Goal: Task Accomplishment & Management: Manage account settings

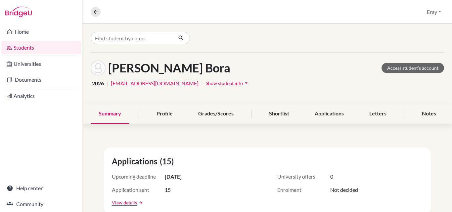
click at [44, 45] on link "Students" at bounding box center [41, 47] width 80 height 13
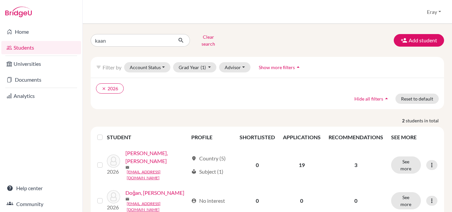
click at [27, 73] on li "Documents" at bounding box center [41, 80] width 82 height 16
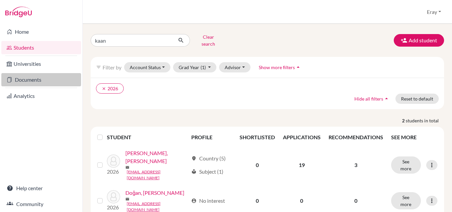
click at [27, 76] on link "Documents" at bounding box center [41, 79] width 80 height 13
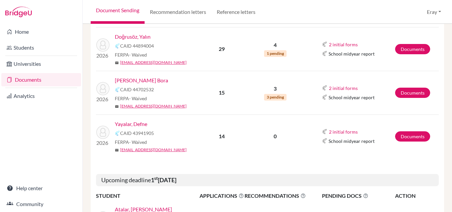
scroll to position [298, 0]
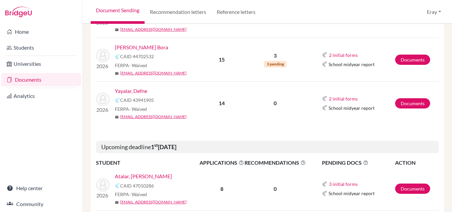
click at [138, 90] on link "Yayalar, Defne" at bounding box center [131, 91] width 32 height 8
click at [401, 102] on link "Documents" at bounding box center [413, 103] width 35 height 10
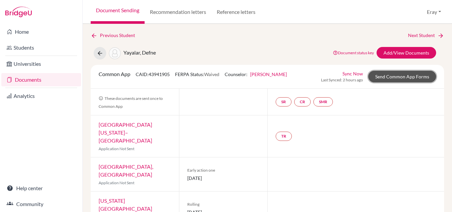
click at [418, 77] on link "Send Common App Forms" at bounding box center [403, 77] width 68 height 12
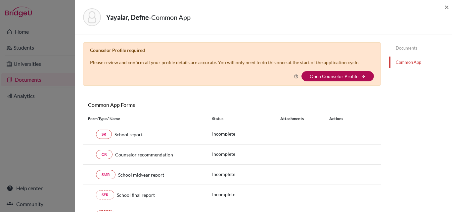
click at [336, 74] on link "Open Counselor Profile" at bounding box center [334, 77] width 49 height 6
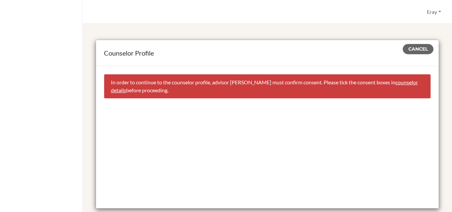
click at [126, 88] on link "counselor details" at bounding box center [264, 86] width 307 height 14
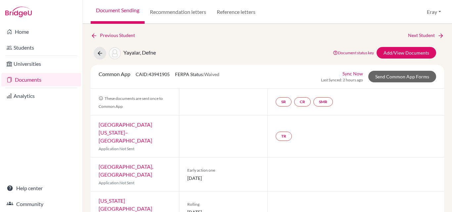
select select "458445"
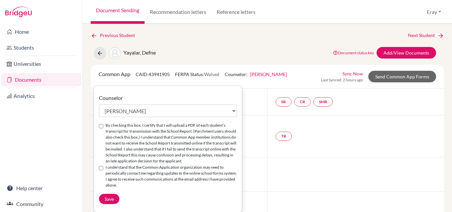
drag, startPoint x: 227, startPoint y: 54, endPoint x: 247, endPoint y: 75, distance: 29.0
click at [229, 55] on div "Yayalar, Defne Document status key TR Requirement. Document not uploaded yet. T…" at bounding box center [268, 53] width 364 height 13
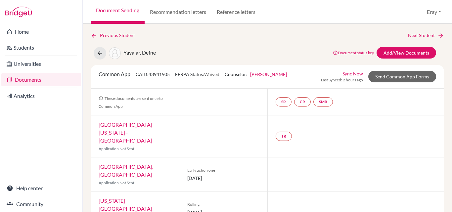
click at [282, 70] on div "Common App CAID: 43941905 FERPA Status: Waived Counselor: Eray Kocamanoğlu Firs…" at bounding box center [193, 76] width 198 height 13
click at [279, 73] on link "Eray Kocamanoğlu" at bounding box center [268, 75] width 37 height 6
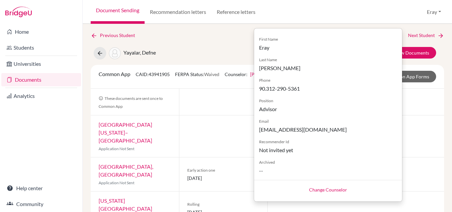
click at [350, 188] on div "Change Counselor" at bounding box center [328, 189] width 148 height 19
click at [347, 188] on link "Change Counselor" at bounding box center [328, 190] width 38 height 6
select select "458445"
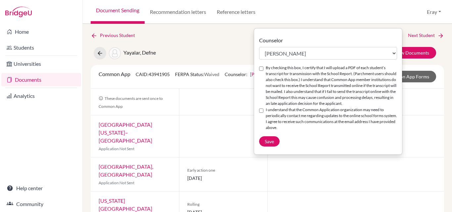
click at [259, 65] on div "Counselor Select counselor Ayşegül Erdem Eray Kocamanoğlu Mark Krugman Feray Oz…" at bounding box center [328, 91] width 148 height 110
click at [260, 72] on div "By checking this box, I certify that I will upload a PDF of each student’s tran…" at bounding box center [328, 86] width 138 height 42
click at [262, 70] on input "By checking this box, I certify that I will upload a PDF of each student’s tran…" at bounding box center [261, 69] width 4 height 4
checkbox input "true"
click at [262, 114] on div "I understand that the Common Application organization may need to periodically …" at bounding box center [328, 119] width 138 height 24
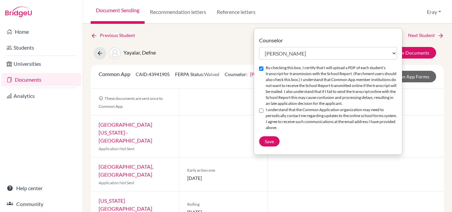
click at [262, 111] on input "I understand that the Common Application organization may need to periodically …" at bounding box center [261, 111] width 4 height 4
checkbox input "true"
click at [273, 141] on span "Save" at bounding box center [269, 142] width 9 height 6
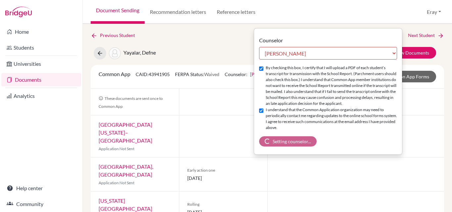
click at [239, 54] on div "Yayalar, Defne Document status key TR Requirement. Document not uploaded yet. T…" at bounding box center [268, 53] width 364 height 13
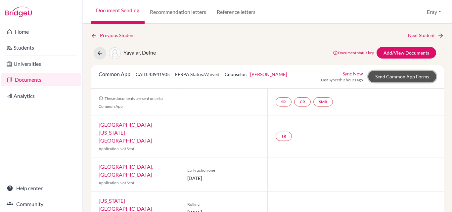
click at [396, 78] on link "Send Common App Forms" at bounding box center [403, 77] width 68 height 12
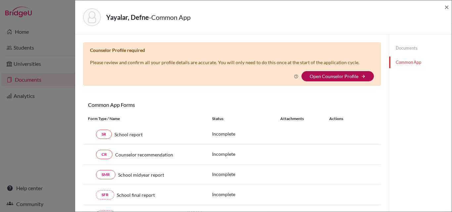
click at [329, 74] on link "Open Counselor Profile" at bounding box center [334, 77] width 49 height 6
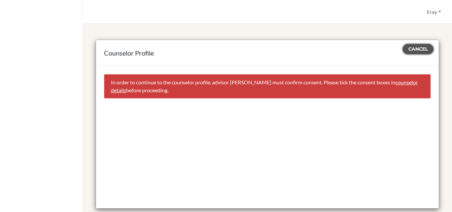
click at [425, 49] on button "Cancel" at bounding box center [418, 49] width 31 height 10
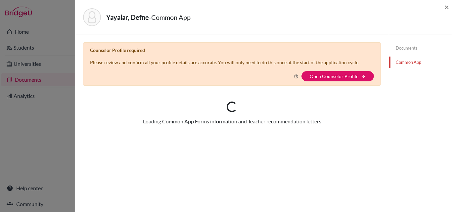
select select "458445"
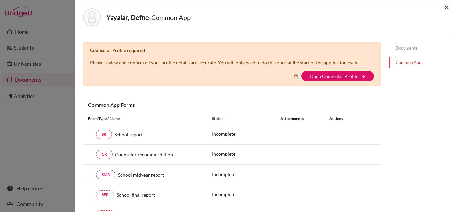
click at [449, 6] on span "×" at bounding box center [447, 7] width 5 height 10
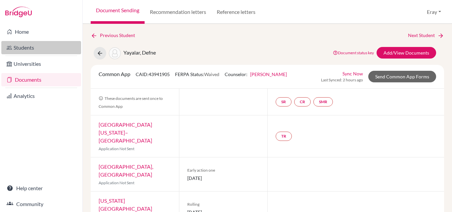
click at [53, 43] on link "Students" at bounding box center [41, 47] width 80 height 13
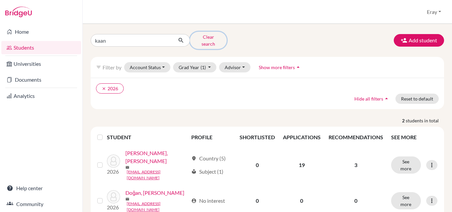
click at [200, 36] on button "Clear search" at bounding box center [208, 40] width 37 height 17
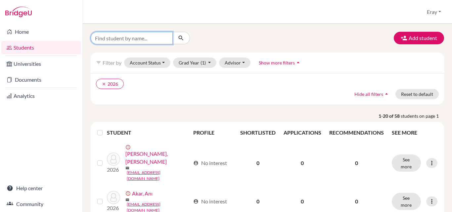
click at [136, 39] on input "Find student by name..." at bounding box center [132, 38] width 82 height 13
type input "defne"
click button "submit" at bounding box center [182, 38] width 18 height 13
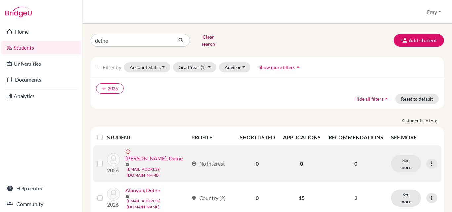
scroll to position [64, 0]
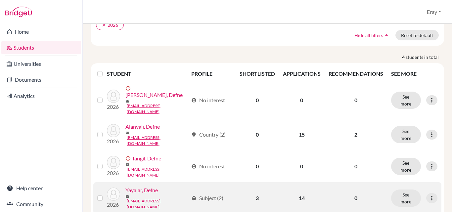
click at [153, 186] on link "Yayalar, Defne" at bounding box center [142, 190] width 32 height 8
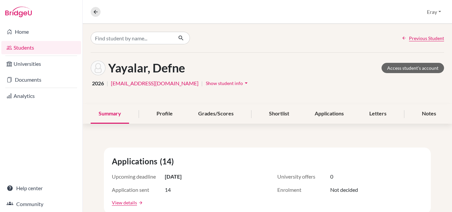
click at [206, 84] on span "Show student info" at bounding box center [224, 83] width 37 height 6
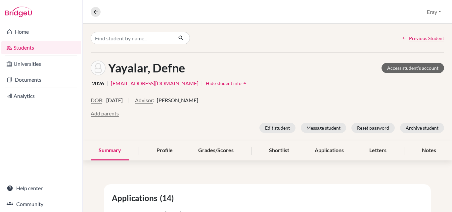
click at [194, 101] on span "Eray Kocamanoğlu" at bounding box center [177, 100] width 41 height 8
click at [130, 101] on span "|" at bounding box center [129, 102] width 2 height 13
click at [153, 101] on button "Advisor" at bounding box center [144, 100] width 18 height 8
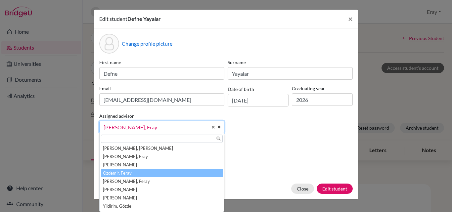
click at [162, 176] on li "Ozdemir, Feray" at bounding box center [162, 173] width 122 height 8
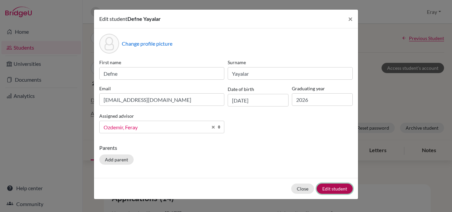
click at [339, 185] on button "Edit student" at bounding box center [335, 189] width 36 height 10
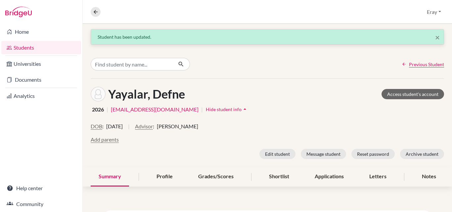
click at [57, 50] on link "Students" at bounding box center [41, 47] width 80 height 13
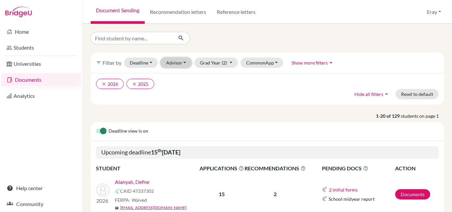
click at [176, 60] on button "Advisor" at bounding box center [176, 63] width 31 height 10
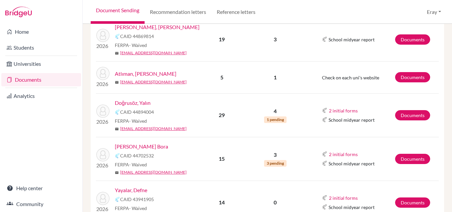
scroll to position [232, 0]
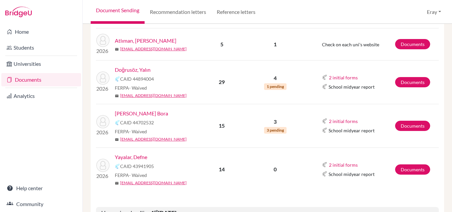
click at [313, 94] on td "2 initial forms Counselor recommendation School report School midyear report" at bounding box center [350, 82] width 89 height 44
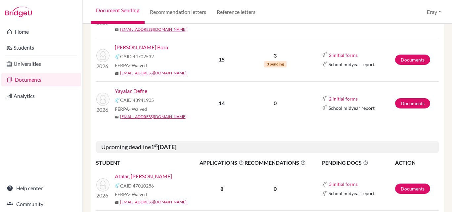
scroll to position [265, 0]
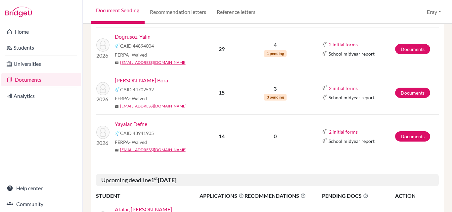
click at [142, 126] on link "Yayalar, Defne" at bounding box center [131, 124] width 32 height 8
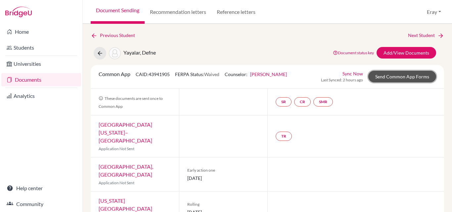
click at [401, 75] on link "Send Common App Forms" at bounding box center [403, 77] width 68 height 12
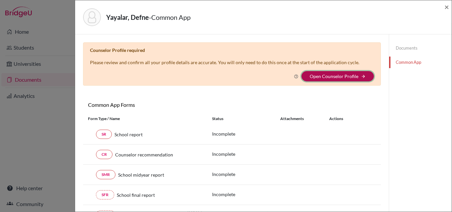
click at [338, 79] on button "Open Counselor Profile arrow_forward" at bounding box center [338, 76] width 73 height 10
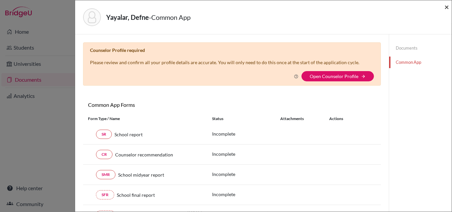
click at [449, 3] on span "×" at bounding box center [447, 7] width 5 height 10
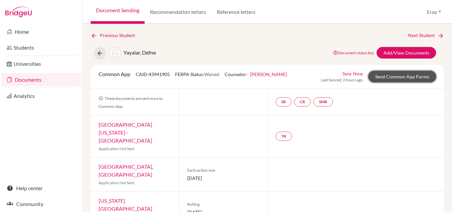
click at [388, 72] on link "Send Common App Forms" at bounding box center [403, 77] width 68 height 12
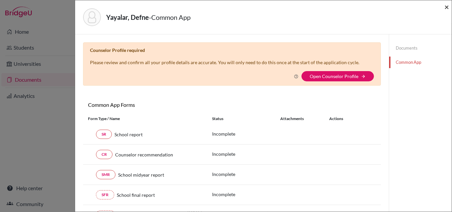
click at [445, 10] on span "×" at bounding box center [447, 7] width 5 height 10
click at [446, 7] on span "×" at bounding box center [447, 7] width 5 height 10
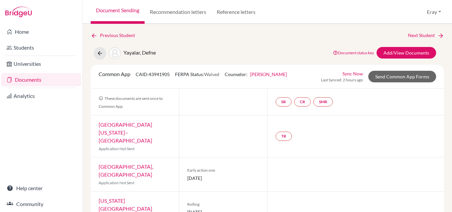
click at [34, 73] on li "Documents" at bounding box center [41, 80] width 82 height 16
click at [37, 66] on link "Universities" at bounding box center [41, 63] width 80 height 13
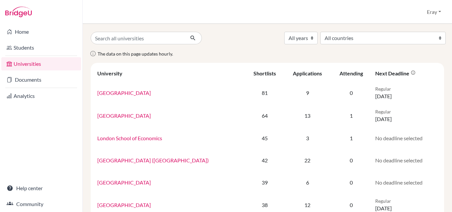
click at [35, 75] on link "Documents" at bounding box center [41, 79] width 80 height 13
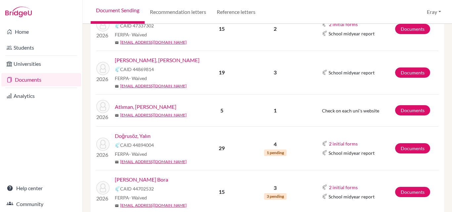
scroll to position [232, 0]
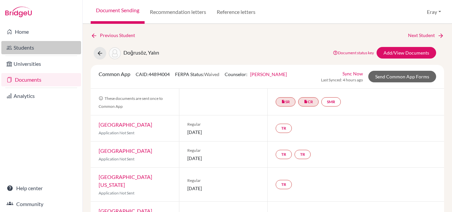
click at [30, 45] on link "Students" at bounding box center [41, 47] width 80 height 13
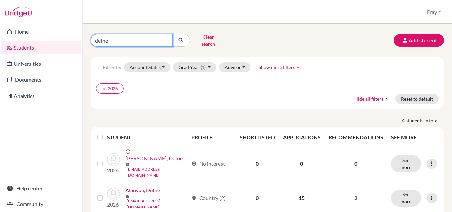
drag, startPoint x: 140, startPoint y: 32, endPoint x: 33, endPoint y: 40, distance: 107.6
click at [33, 40] on div "Home Students Universities Documents Analytics Help center Community Students o…" at bounding box center [226, 106] width 452 height 212
type input "yalın"
click button "submit" at bounding box center [182, 40] width 18 height 13
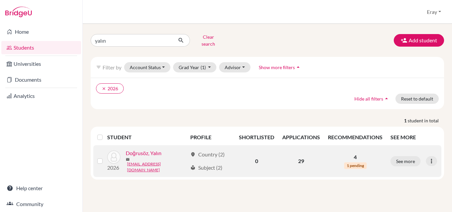
click at [426, 156] on div "See more Edit student Send Message Reset Password" at bounding box center [414, 161] width 47 height 10
click at [428, 156] on div at bounding box center [431, 161] width 11 height 10
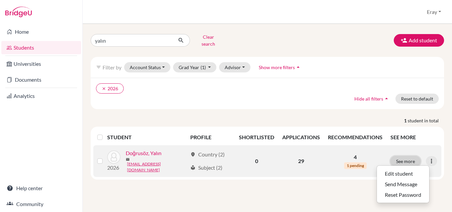
click at [416, 156] on button "See more" at bounding box center [406, 161] width 30 height 10
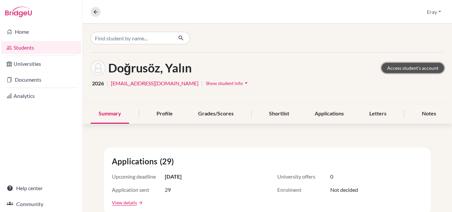
click at [421, 65] on link "Access student's account" at bounding box center [413, 68] width 63 height 10
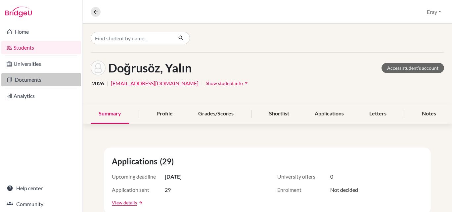
click at [37, 78] on link "Documents" at bounding box center [41, 79] width 80 height 13
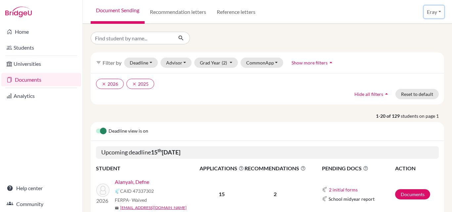
click at [433, 13] on button "Eray" at bounding box center [434, 12] width 20 height 13
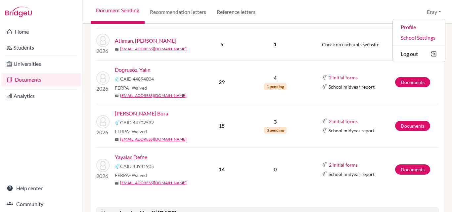
scroll to position [298, 0]
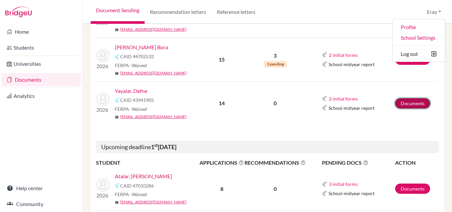
click at [407, 103] on link "Documents" at bounding box center [413, 103] width 35 height 10
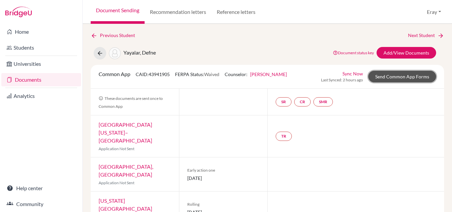
click at [418, 75] on link "Send Common App Forms" at bounding box center [403, 77] width 68 height 12
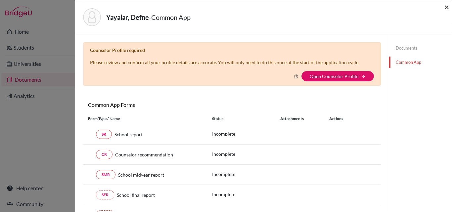
click at [448, 7] on span "×" at bounding box center [447, 7] width 5 height 10
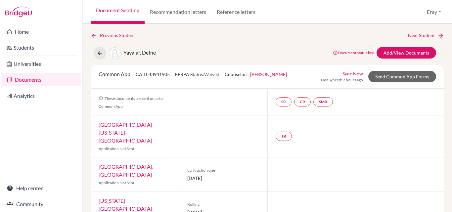
click at [351, 74] on link "Sync Now" at bounding box center [353, 73] width 21 height 7
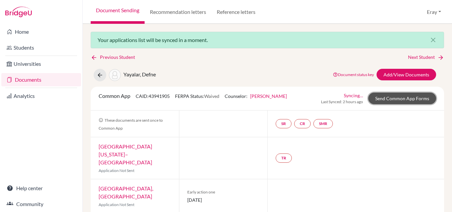
click at [416, 103] on link "Send Common App Forms" at bounding box center [403, 99] width 68 height 12
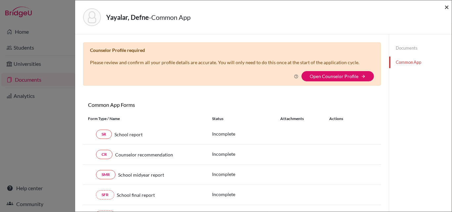
click at [445, 7] on span "×" at bounding box center [447, 7] width 5 height 10
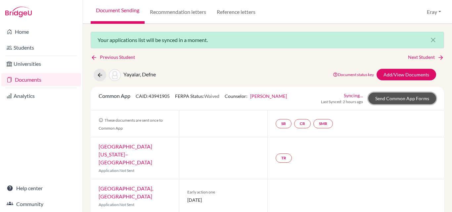
click at [375, 103] on link "Send Common App Forms" at bounding box center [403, 99] width 68 height 12
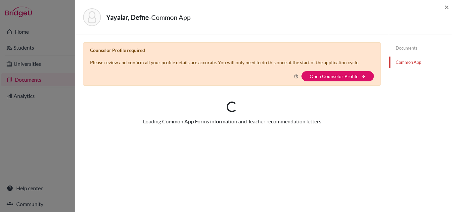
click at [450, 6] on div "Yayalar, Defne - Common App ×" at bounding box center [263, 17] width 377 height 34
click at [445, 8] on span "×" at bounding box center [447, 7] width 5 height 10
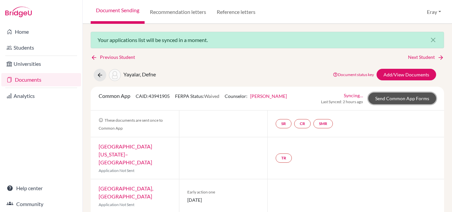
click at [397, 98] on link "Send Common App Forms" at bounding box center [403, 99] width 68 height 12
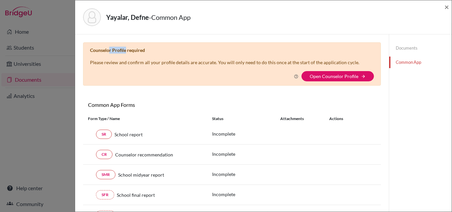
drag, startPoint x: 109, startPoint y: 49, endPoint x: 138, endPoint y: 55, distance: 30.0
click at [136, 54] on div "Counselor Profile required Please review and confirm all your profile details a…" at bounding box center [232, 63] width 298 height 43
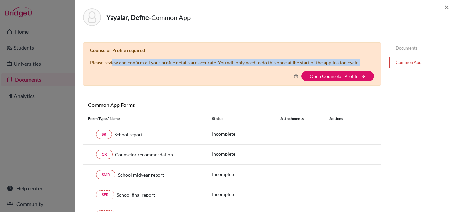
drag, startPoint x: 119, startPoint y: 64, endPoint x: 256, endPoint y: 75, distance: 138.0
click at [256, 75] on div "Counselor Profile required Please review and confirm all your profile details a…" at bounding box center [232, 63] width 298 height 43
click at [331, 77] on link "Open Counselor Profile" at bounding box center [334, 77] width 49 height 6
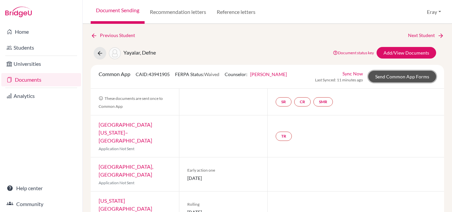
click at [403, 77] on link "Send Common App Forms" at bounding box center [403, 77] width 68 height 12
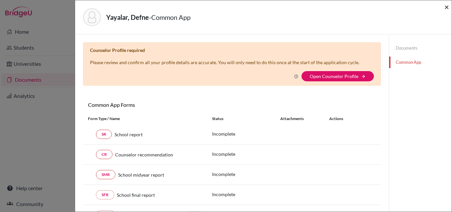
click at [446, 4] on span "×" at bounding box center [447, 7] width 5 height 10
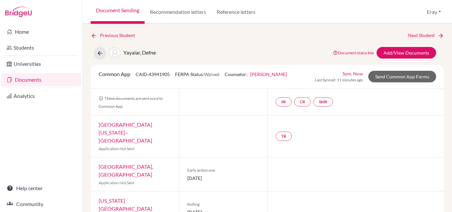
click at [268, 76] on link "Feray Ozdemir" at bounding box center [268, 75] width 37 height 6
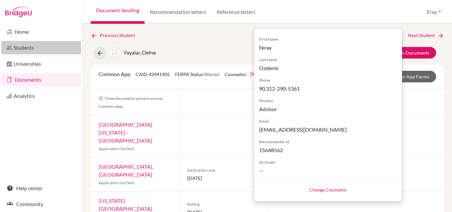
click at [38, 42] on link "Students" at bounding box center [41, 47] width 80 height 13
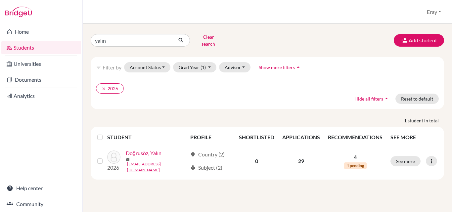
click at [239, 68] on div "filter_list Filter by Account Status Active accounts Archived accounts Register…" at bounding box center [268, 67] width 354 height 21
click at [240, 63] on button "Advisor" at bounding box center [234, 67] width 31 height 10
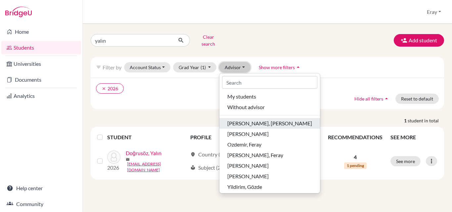
scroll to position [2, 0]
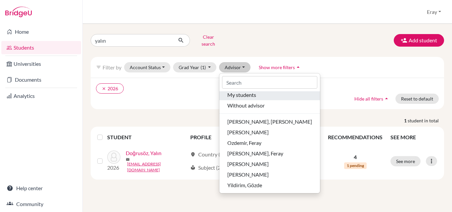
click at [271, 91] on div "My students" at bounding box center [270, 95] width 85 height 8
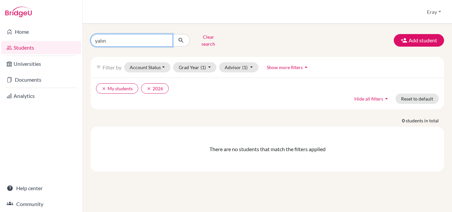
click at [158, 34] on input "yalın" at bounding box center [132, 40] width 82 height 13
click at [166, 39] on input "yalın" at bounding box center [132, 40] width 82 height 13
click at [26, 48] on link "Students" at bounding box center [41, 47] width 80 height 13
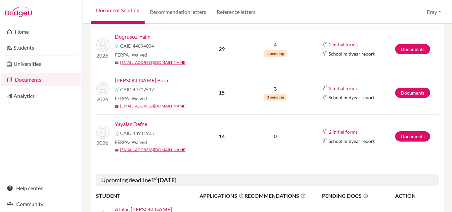
scroll to position [232, 0]
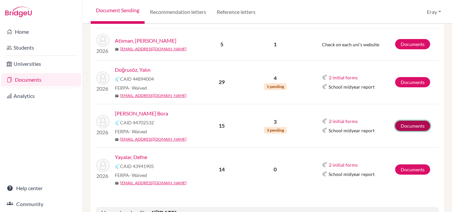
click at [410, 129] on link "Documents" at bounding box center [413, 126] width 35 height 10
click at [410, 127] on link "Documents" at bounding box center [413, 126] width 35 height 10
click at [27, 76] on link "Documents" at bounding box center [41, 79] width 80 height 13
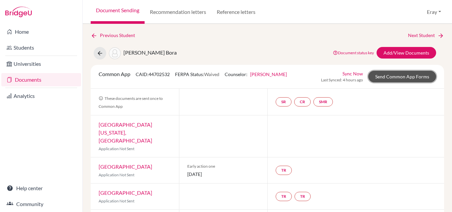
click at [405, 74] on link "Send Common App Forms" at bounding box center [403, 77] width 68 height 12
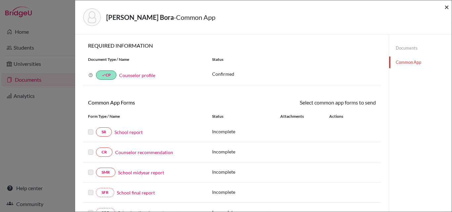
click at [448, 6] on span "×" at bounding box center [447, 7] width 5 height 10
click at [445, 9] on div "Duman, Mert Bora - Common App ×" at bounding box center [264, 17] width 372 height 28
click at [446, 7] on span "×" at bounding box center [447, 7] width 5 height 10
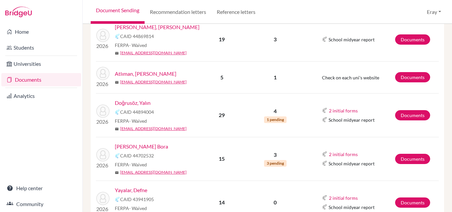
scroll to position [232, 0]
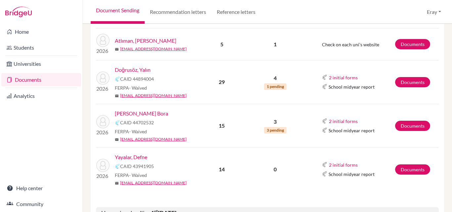
click at [121, 156] on link "Yayalar, Defne" at bounding box center [131, 157] width 32 height 8
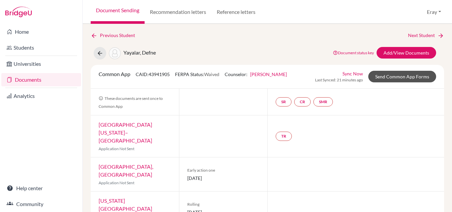
click at [405, 71] on div "Sync Now Last Synced: 21 minutes ago Send Common App Forms" at bounding box center [375, 76] width 121 height 13
click at [403, 75] on link "Send Common App Forms" at bounding box center [403, 77] width 68 height 12
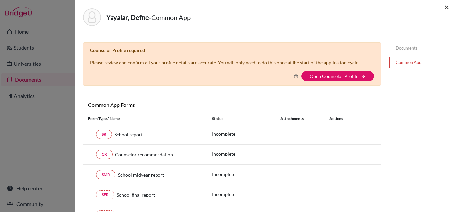
click at [445, 9] on span "×" at bounding box center [447, 7] width 5 height 10
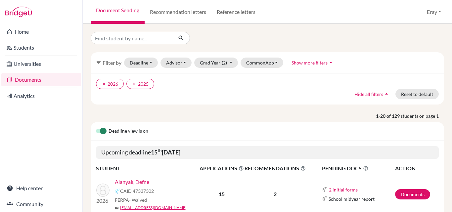
scroll to position [232, 0]
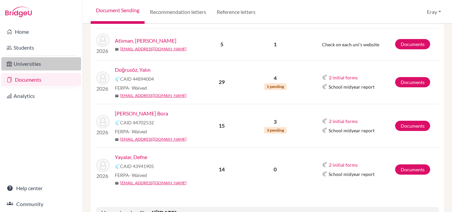
click at [39, 62] on link "Universities" at bounding box center [41, 63] width 80 height 13
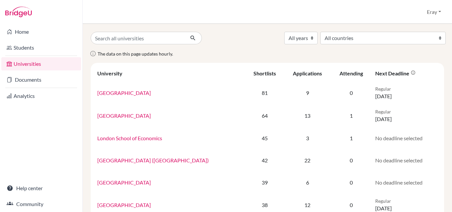
click at [51, 72] on li "Documents" at bounding box center [41, 80] width 82 height 16
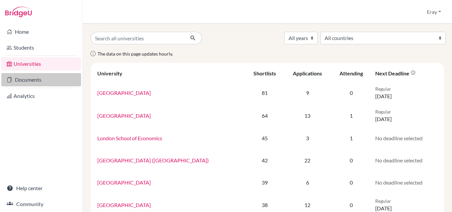
click at [50, 73] on link "Documents" at bounding box center [41, 79] width 80 height 13
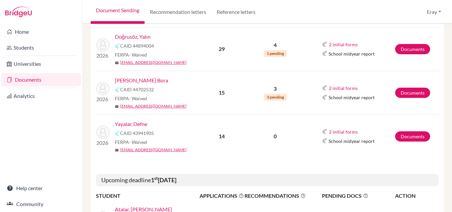
scroll to position [331, 0]
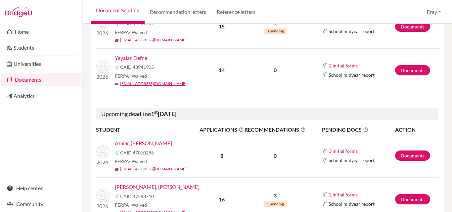
click at [133, 57] on link "Yayalar, Defne" at bounding box center [131, 58] width 32 height 8
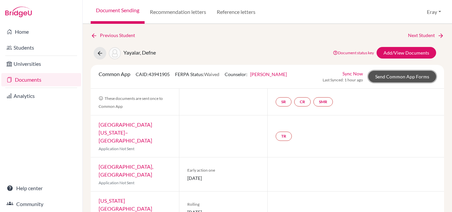
click at [402, 79] on link "Send Common App Forms" at bounding box center [403, 77] width 68 height 12
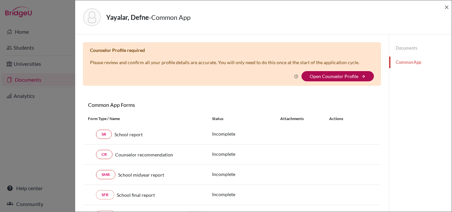
click at [334, 76] on link "Open Counselor Profile" at bounding box center [334, 77] width 49 height 6
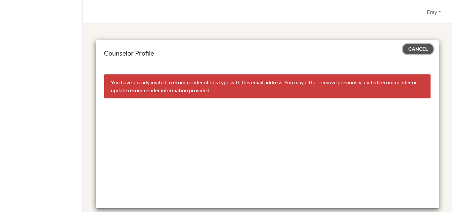
click at [414, 47] on span "Cancel" at bounding box center [419, 49] width 20 height 6
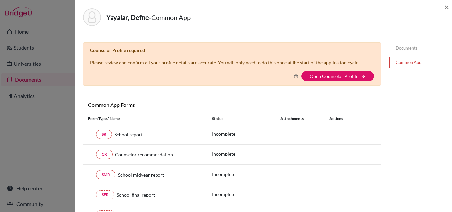
click at [444, 6] on div "Yayalar, Defne - Common App ×" at bounding box center [264, 17] width 372 height 28
click at [445, 6] on span "×" at bounding box center [447, 7] width 5 height 10
click at [447, 9] on span "×" at bounding box center [447, 7] width 5 height 10
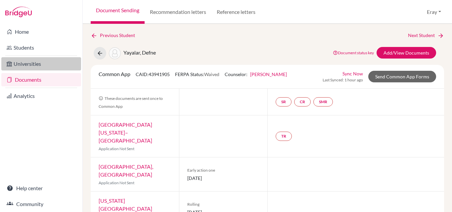
click at [39, 65] on link "Universities" at bounding box center [41, 63] width 80 height 13
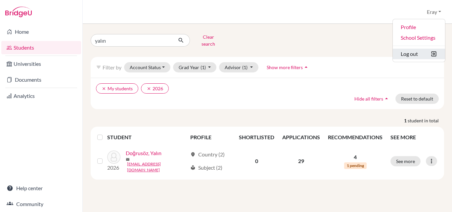
click at [423, 51] on button "Log out" at bounding box center [419, 54] width 52 height 11
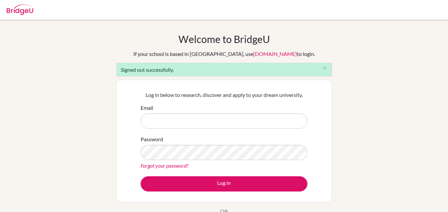
type input "[EMAIL_ADDRESS][DOMAIN_NAME]"
